Goal: Task Accomplishment & Management: Manage account settings

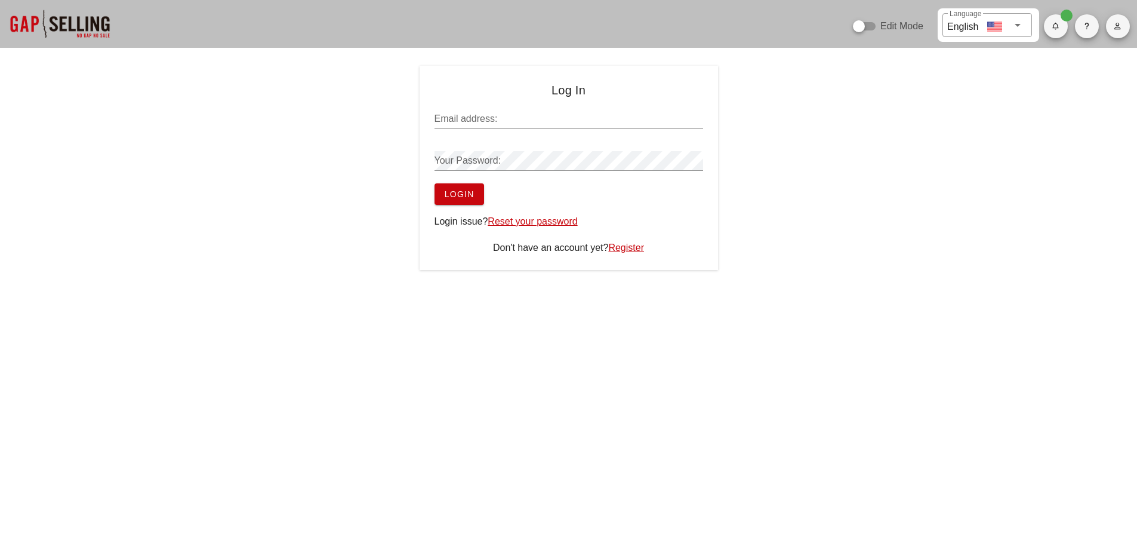
type input "sean@salesgrowth.com"
click at [475, 196] on button "Login" at bounding box center [460, 193] width 50 height 21
click at [448, 191] on span "Login" at bounding box center [459, 194] width 30 height 10
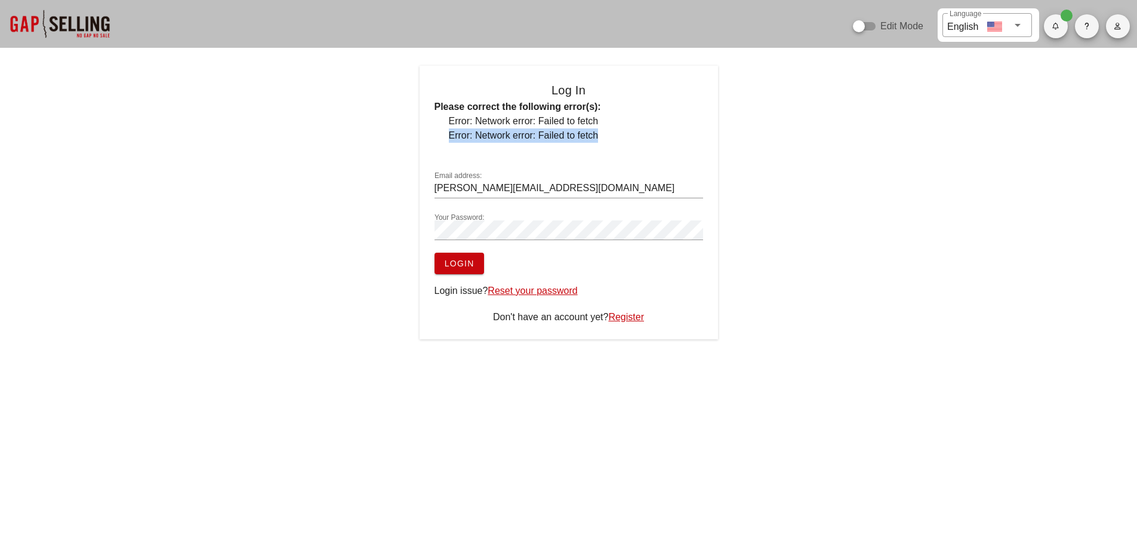
drag, startPoint x: 614, startPoint y: 127, endPoint x: 607, endPoint y: 135, distance: 10.6
click at [607, 135] on ul "Error: Network error: Failed to fetch Error: Network error: Failed to fetch" at bounding box center [569, 128] width 269 height 29
copy ul "Error: Network error: Failed to fetch"
